Goal: Information Seeking & Learning: Learn about a topic

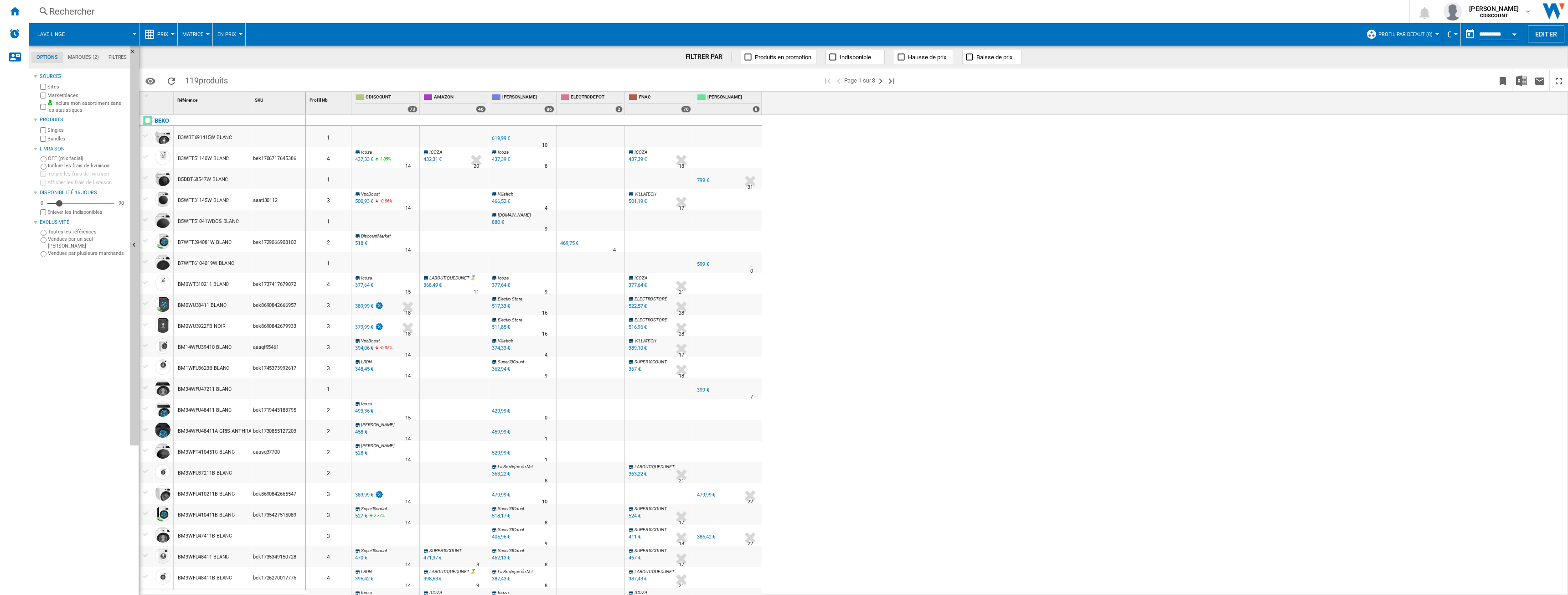
click at [54, 32] on span "Lave linge" at bounding box center [51, 35] width 27 height 6
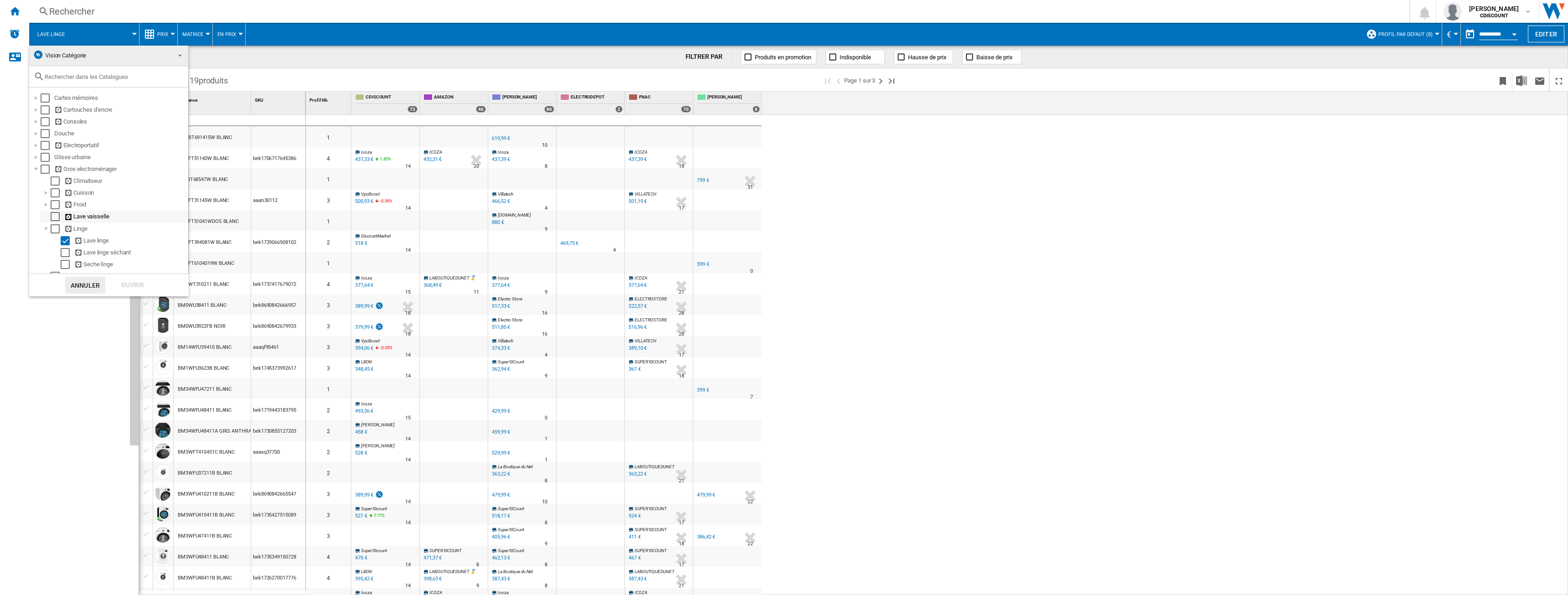
click at [55, 217] on div "Select" at bounding box center [55, 216] width 9 height 9
click at [132, 284] on div "Ouvrir" at bounding box center [133, 286] width 40 height 17
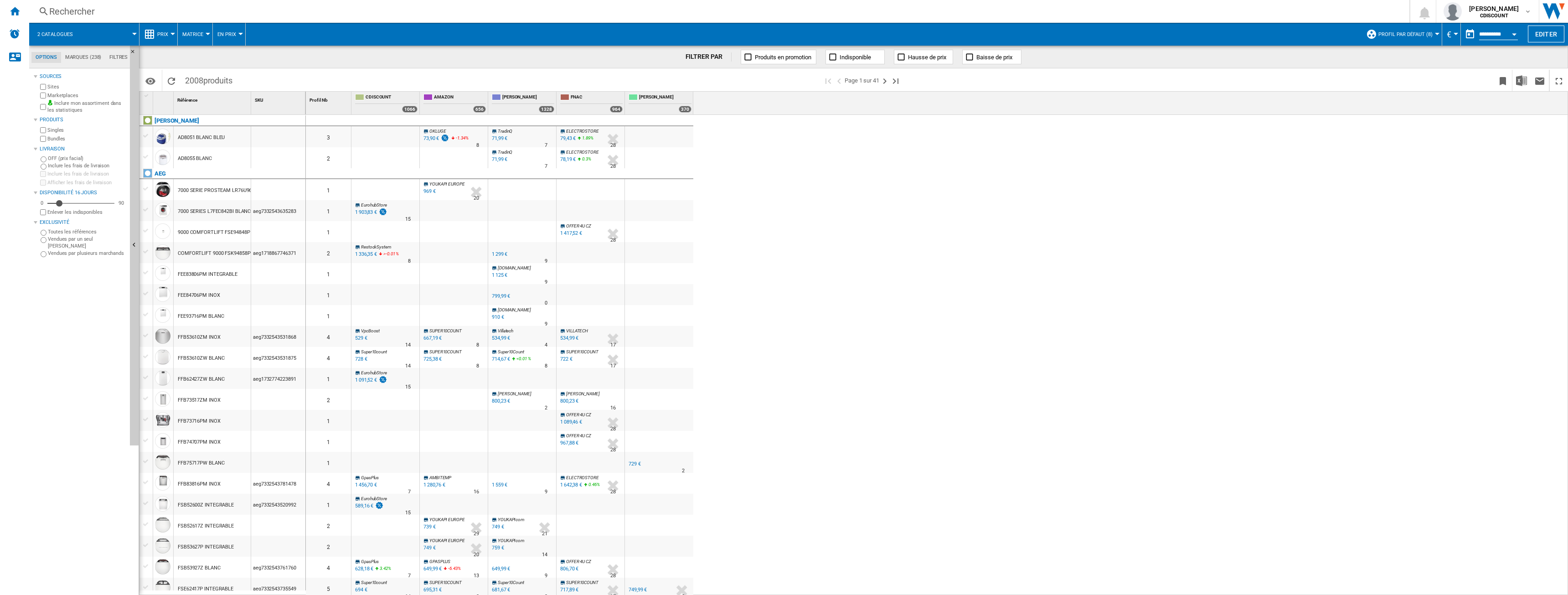
click at [72, 60] on md-tab-item "Marques (238)" at bounding box center [83, 57] width 44 height 11
click at [52, 354] on div "[PERSON_NAME] AEG AIRLUX ALTUS AMICA [GEOGRAPHIC_DATA] [GEOGRAPHIC_DATA] [GEOGR…" at bounding box center [82, 228] width 88 height 270
click at [52, 357] on div "+Tout afficher" at bounding box center [82, 357] width 88 height 7
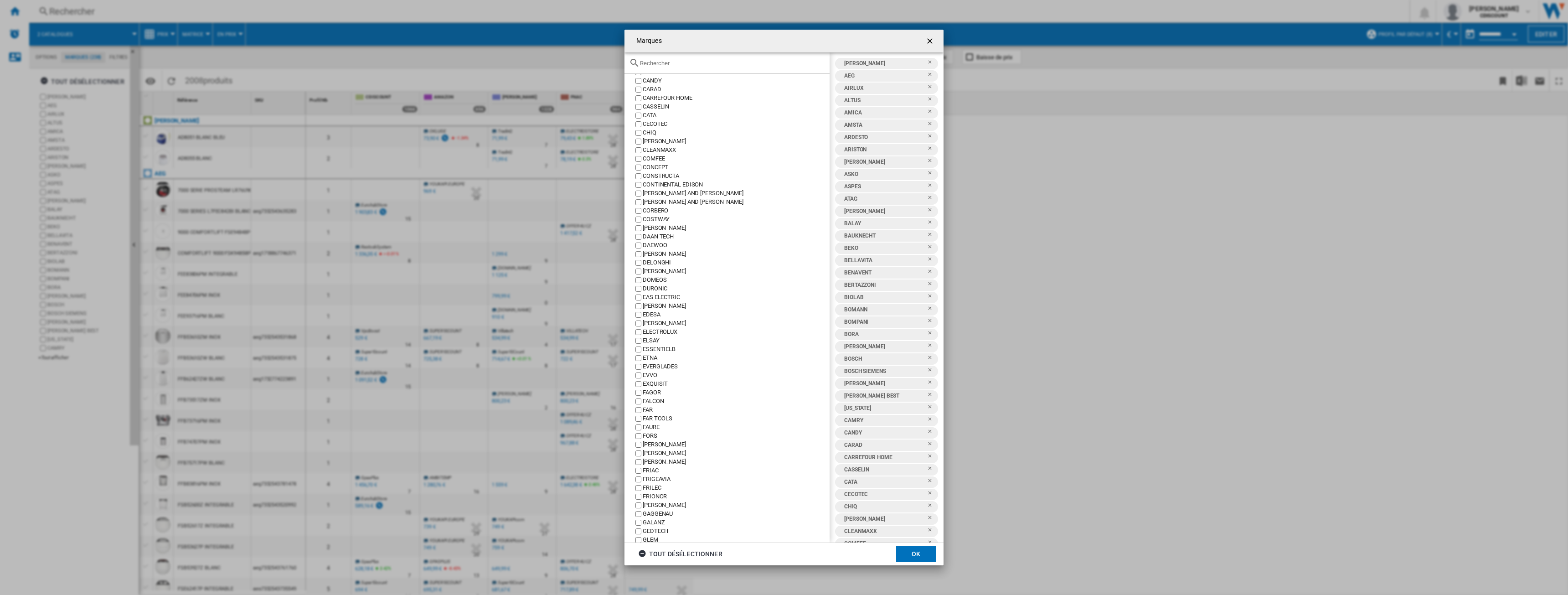
scroll to position [273, 0]
click at [672, 555] on div "tout désélectionner" at bounding box center [680, 554] width 85 height 16
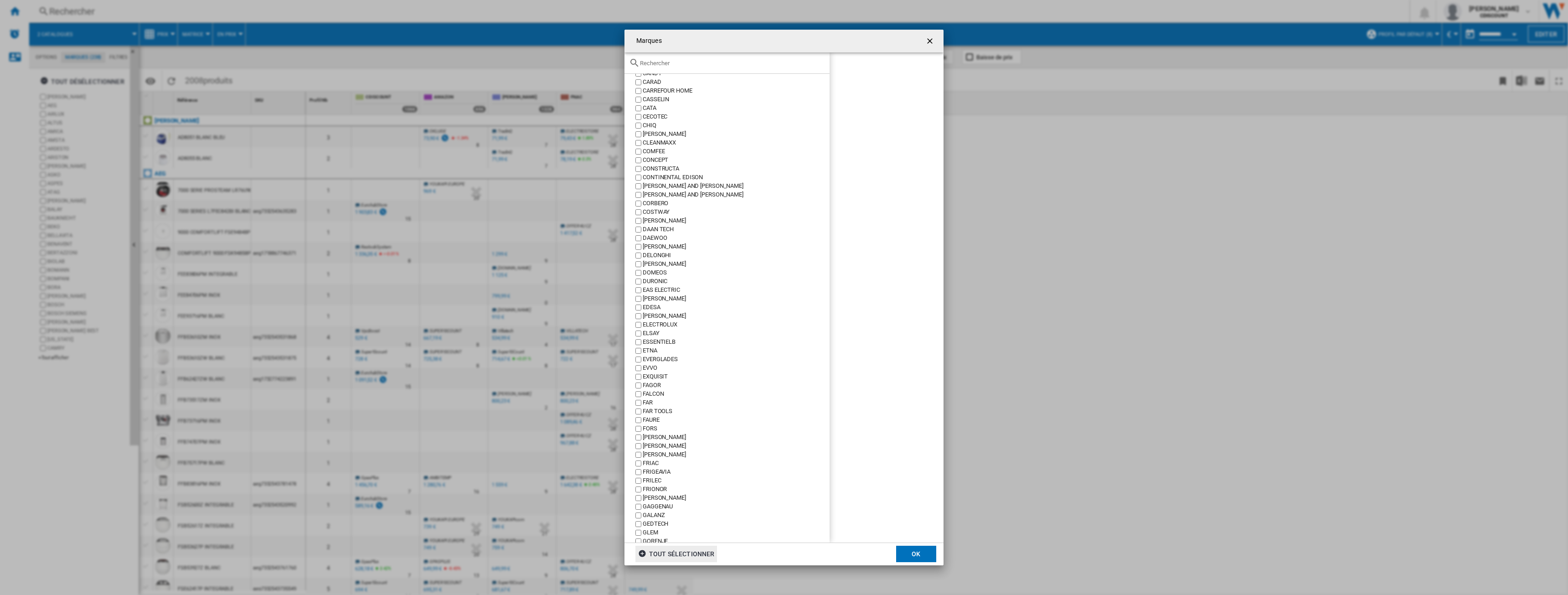
click at [669, 63] on input "text" at bounding box center [732, 63] width 185 height 7
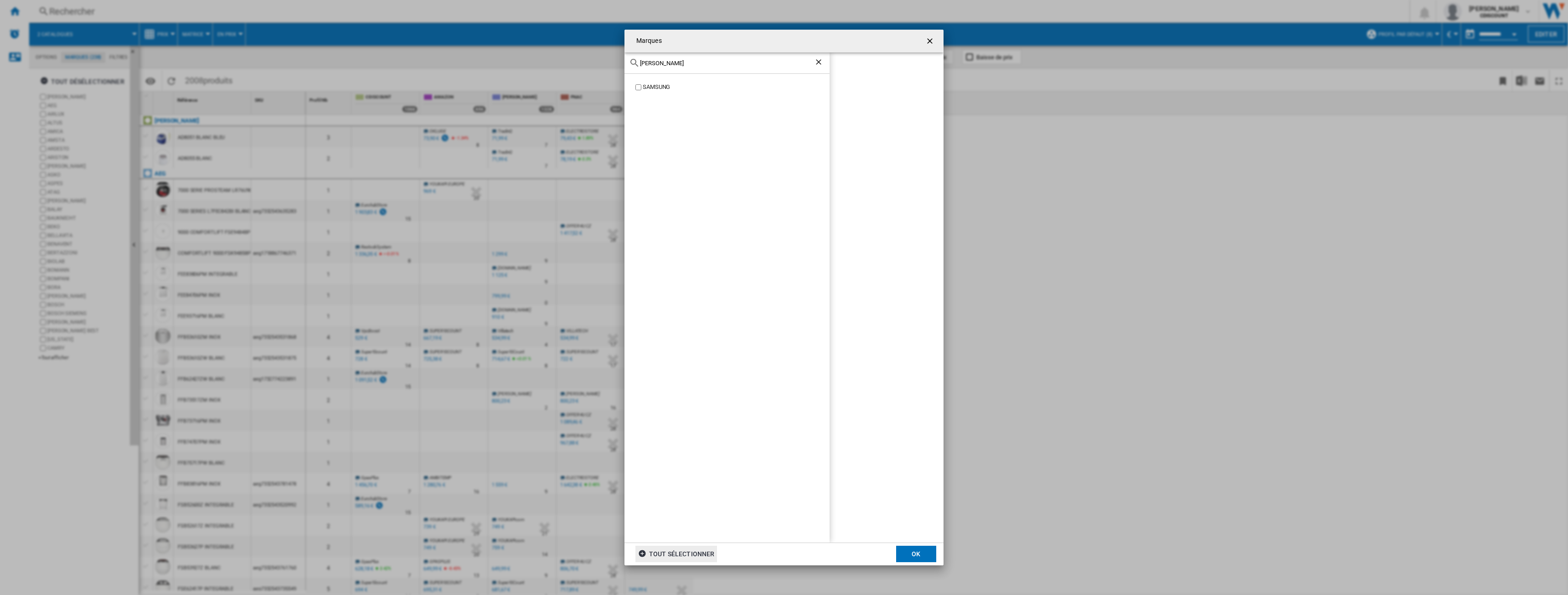
type input "[PERSON_NAME]"
click at [665, 90] on div "SAMSUNG" at bounding box center [736, 87] width 187 height 9
click at [928, 553] on button "OK" at bounding box center [916, 554] width 40 height 16
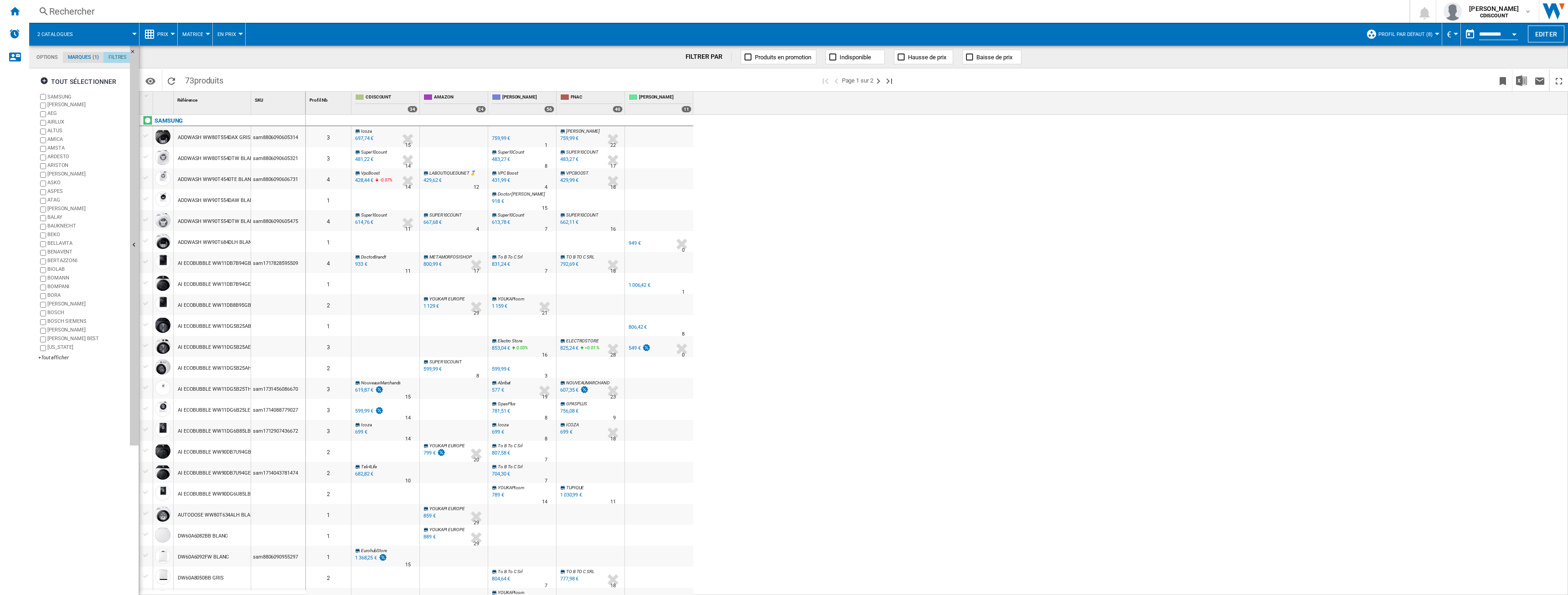
click at [114, 57] on md-tab-item "Filtres" at bounding box center [117, 57] width 28 height 11
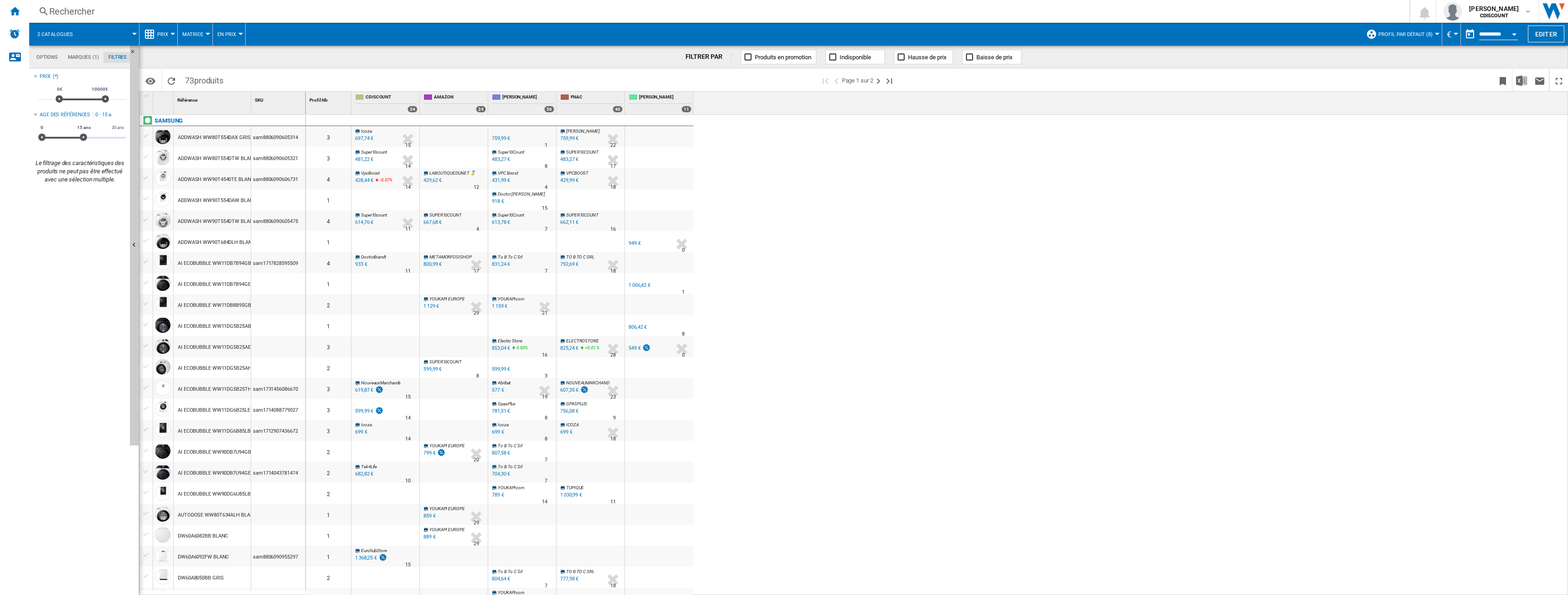
click at [88, 137] on div "0 30 ans 0 15 ans" at bounding box center [82, 138] width 88 height 2
click at [42, 55] on md-tab-item "Options" at bounding box center [47, 57] width 32 height 11
drag, startPoint x: 61, startPoint y: 203, endPoint x: 71, endPoint y: 205, distance: 10.2
click at [71, 205] on div "Disponibilité" at bounding box center [71, 203] width 9 height 9
click at [45, 36] on span "2 catalogues" at bounding box center [55, 35] width 35 height 6
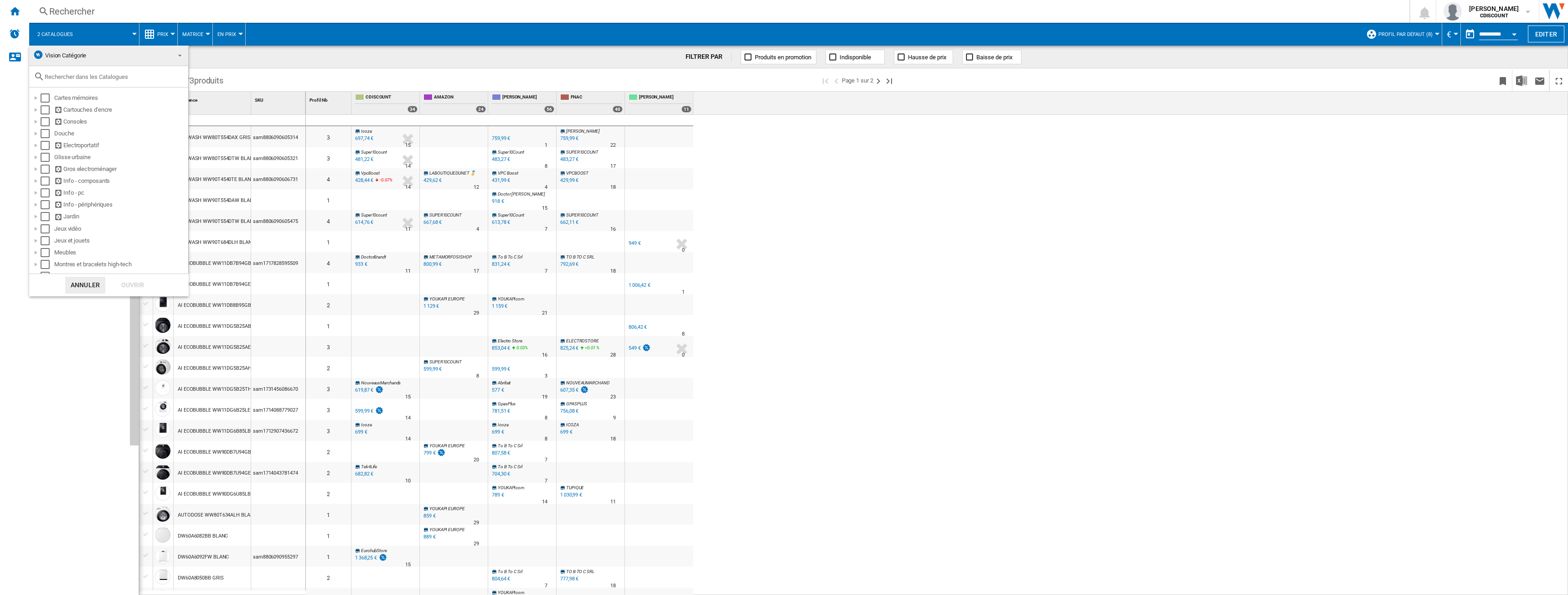
click at [71, 57] on span "Vision Catégorie" at bounding box center [65, 55] width 41 height 7
click at [71, 57] on span "Vision Catégorie" at bounding box center [63, 55] width 41 height 7
click at [130, 30] on md-backdrop at bounding box center [784, 297] width 1568 height 595
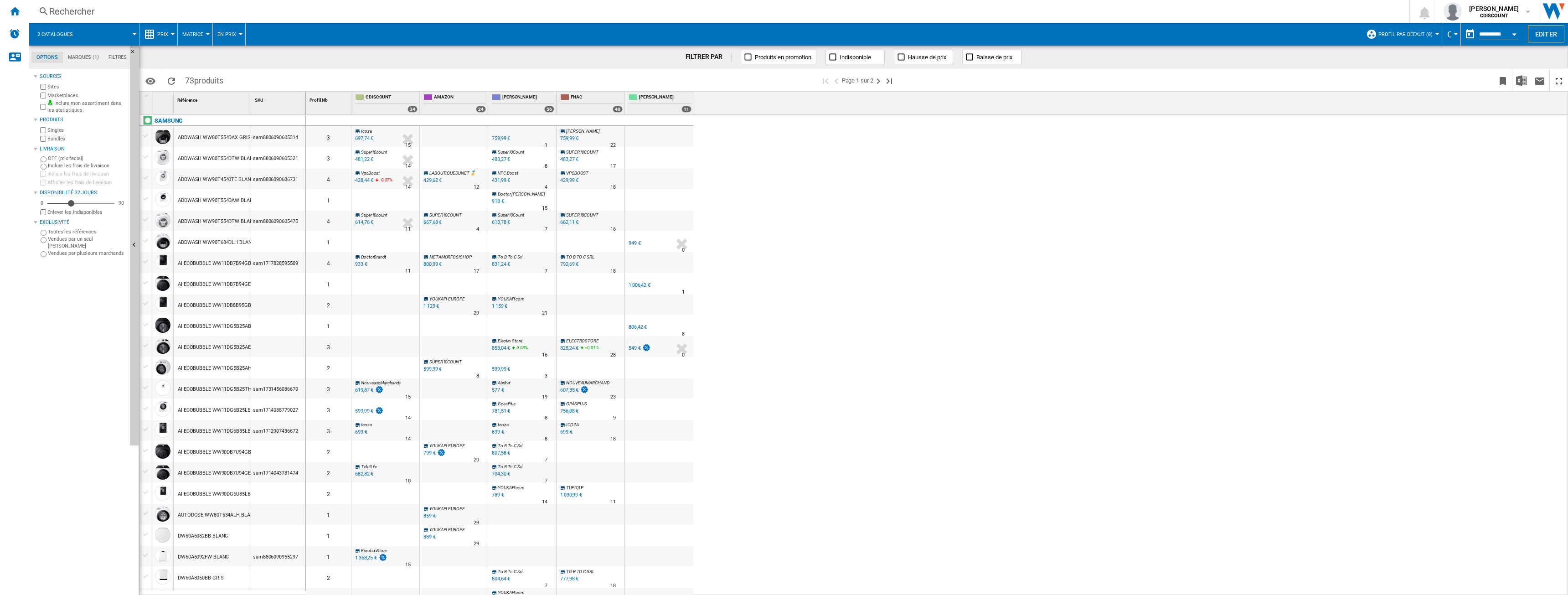
click at [133, 33] on div at bounding box center [134, 34] width 4 height 2
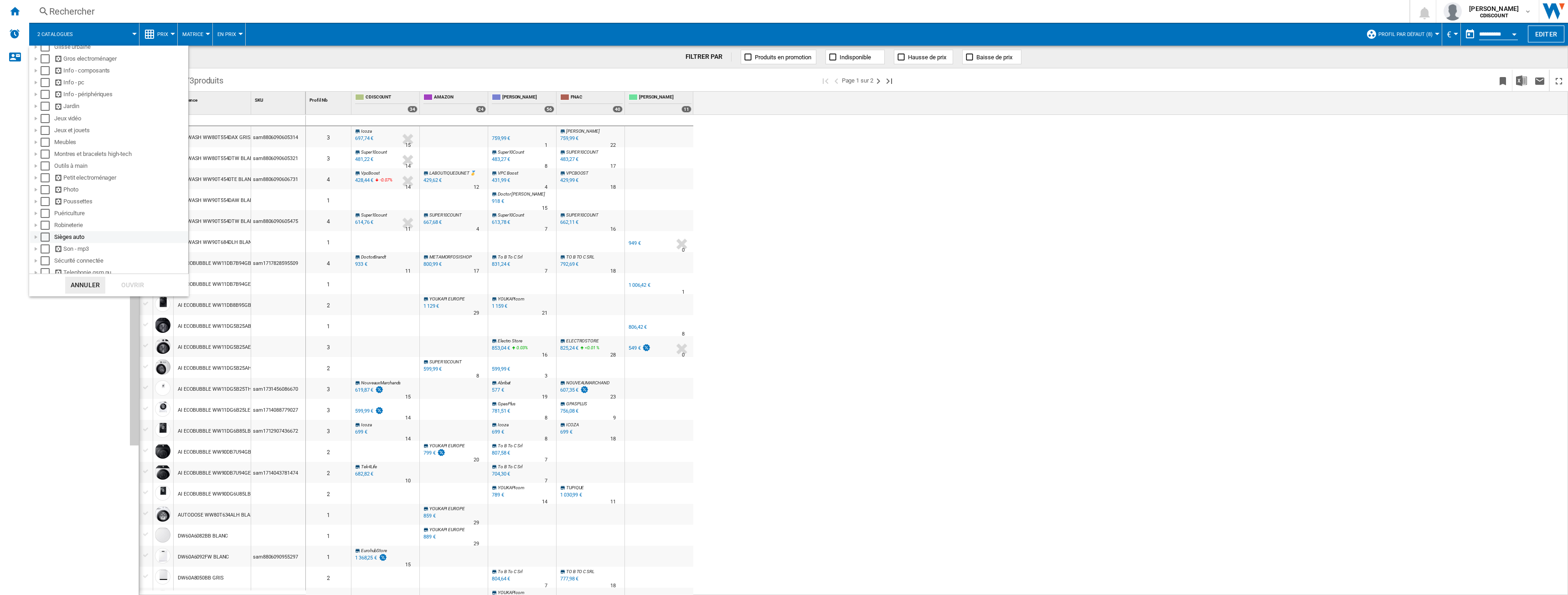
scroll to position [96, 0]
click at [37, 74] on div at bounding box center [36, 74] width 9 height 9
click at [61, 146] on div "Select" at bounding box center [65, 145] width 9 height 9
click at [127, 286] on div "Ouvrir" at bounding box center [133, 286] width 40 height 17
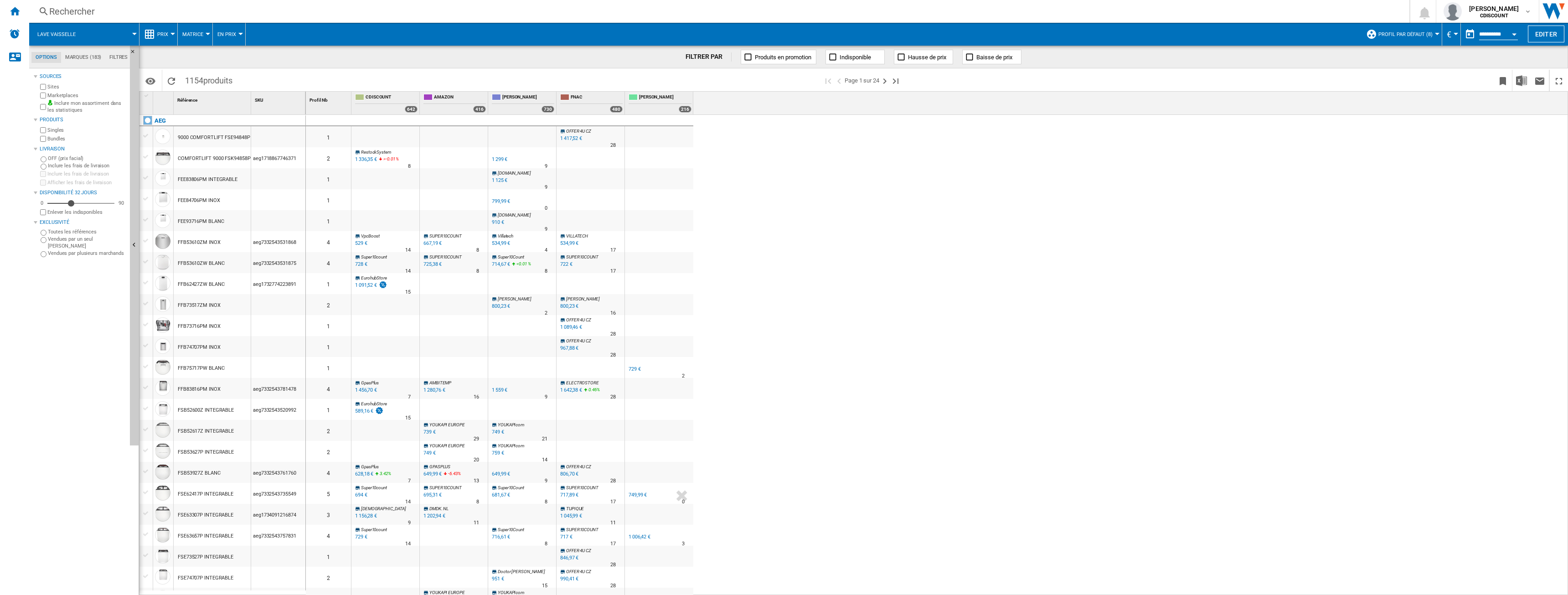
click at [79, 57] on md-tab-item "Marques (183)" at bounding box center [83, 57] width 44 height 11
click at [55, 360] on div "+Tout afficher" at bounding box center [82, 363] width 88 height 7
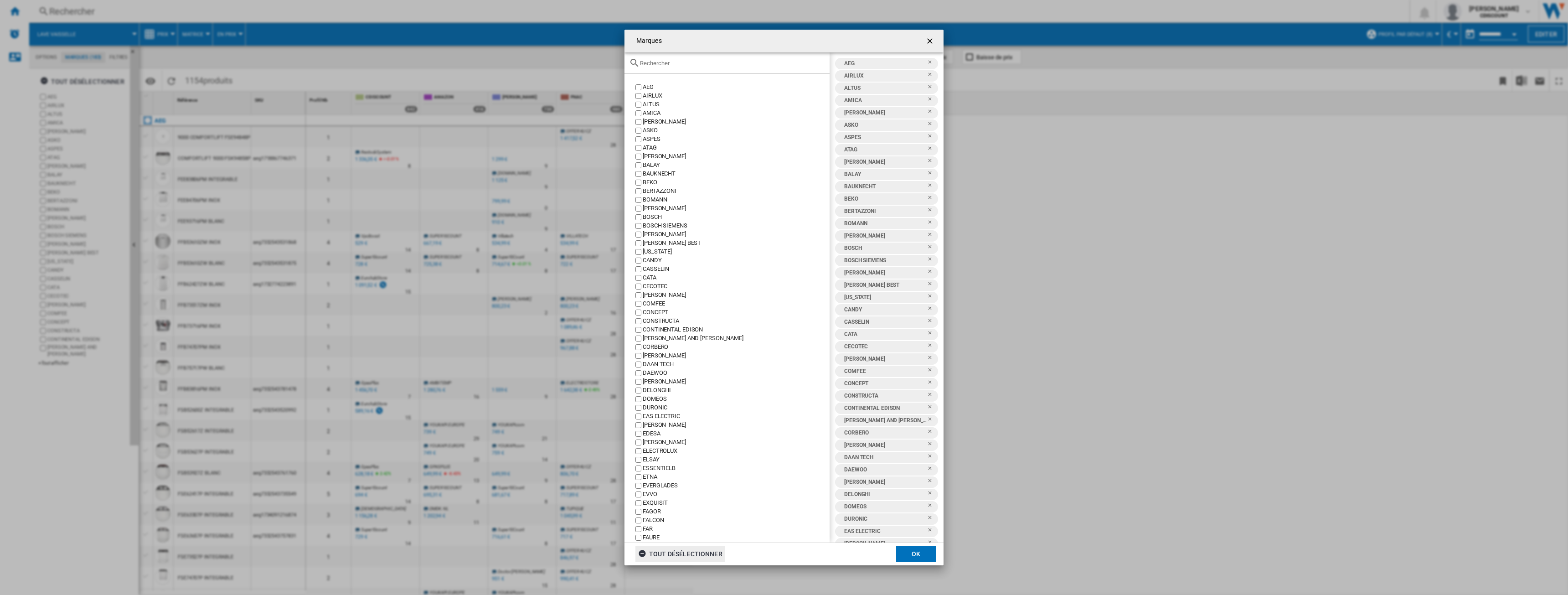
click at [667, 557] on div "tout désélectionner" at bounding box center [680, 554] width 85 height 16
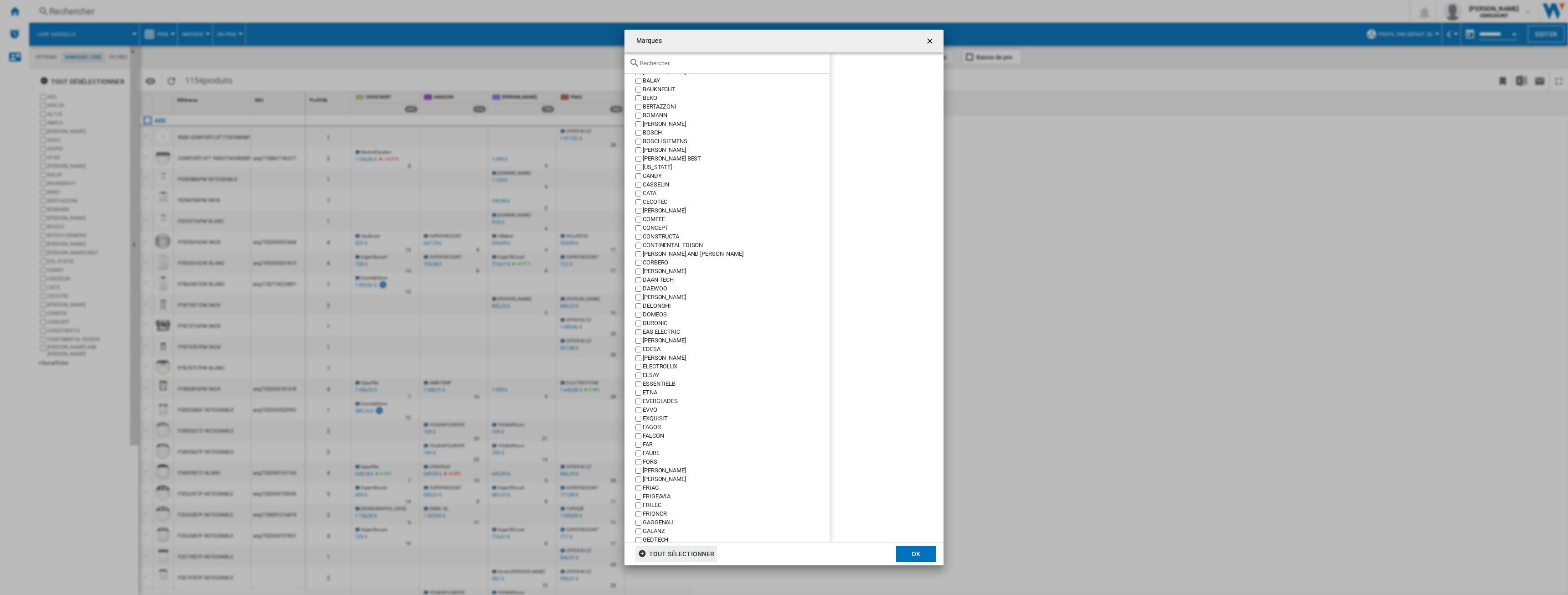
scroll to position [0, 0]
click at [663, 65] on input "Marques AEG ..." at bounding box center [732, 63] width 185 height 7
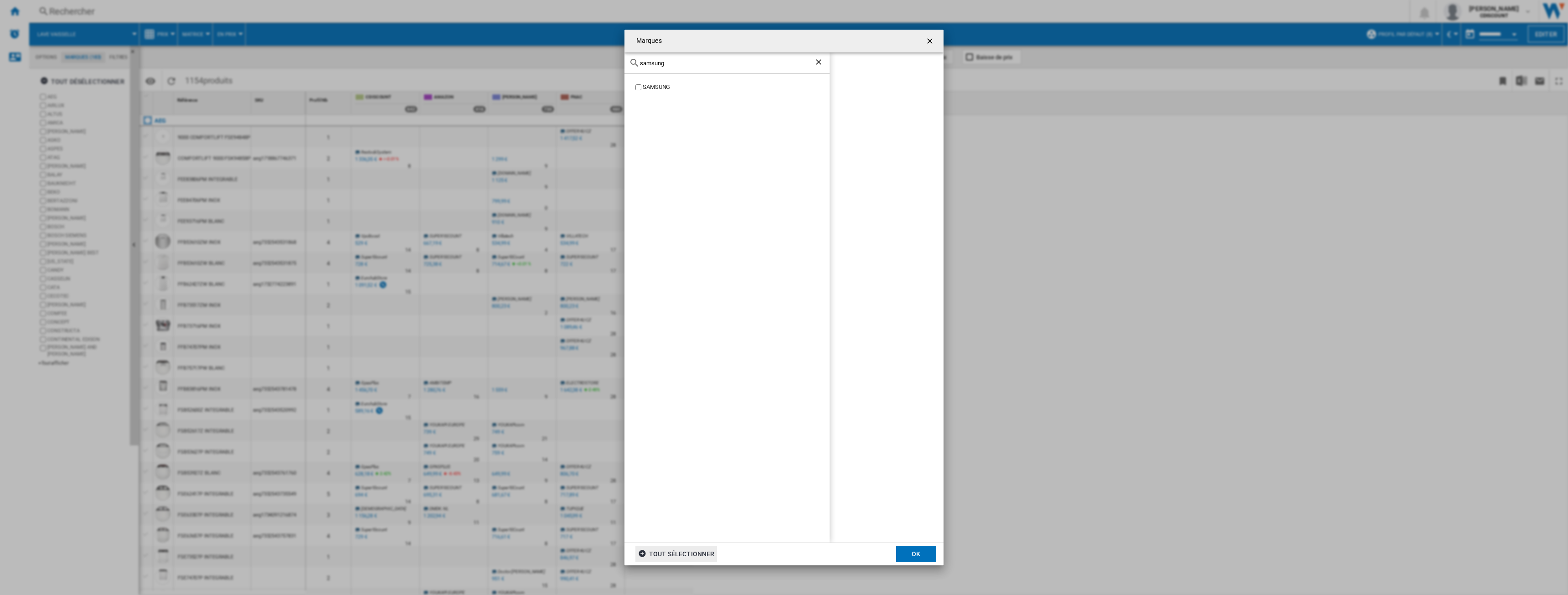
type input "samsung"
click at [911, 555] on button "OK" at bounding box center [916, 554] width 40 height 16
